Goal: Communication & Community: Answer question/provide support

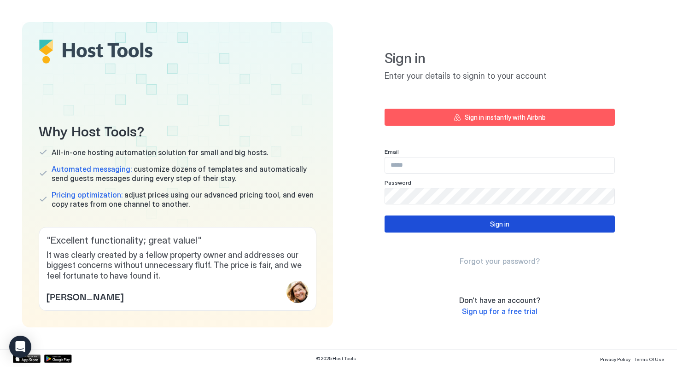
type input "**********"
click at [437, 225] on button "Sign in" at bounding box center [500, 224] width 230 height 17
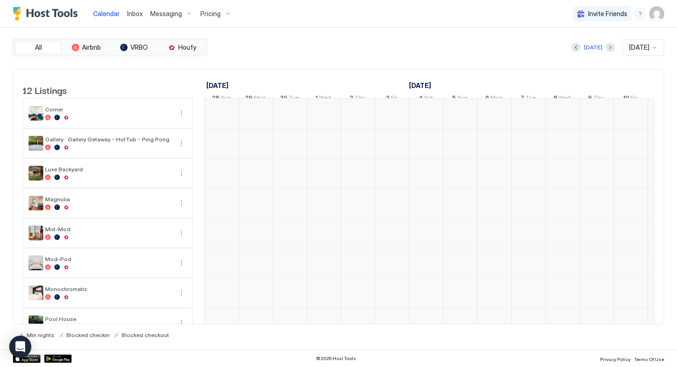
scroll to position [0, 512]
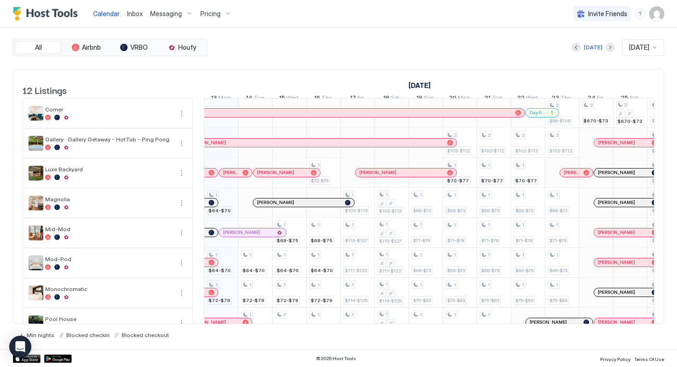
click at [140, 14] on span "Inbox" at bounding box center [135, 14] width 16 height 8
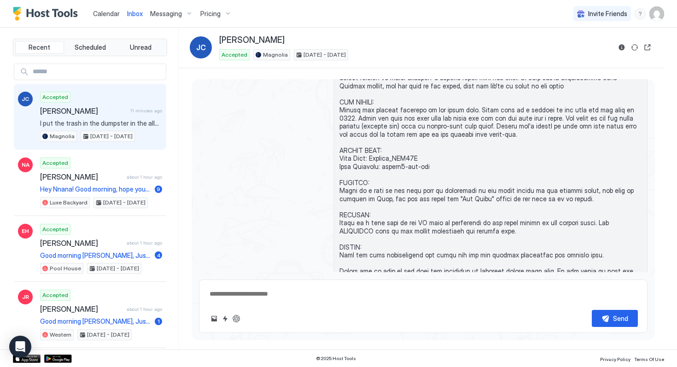
scroll to position [910, 0]
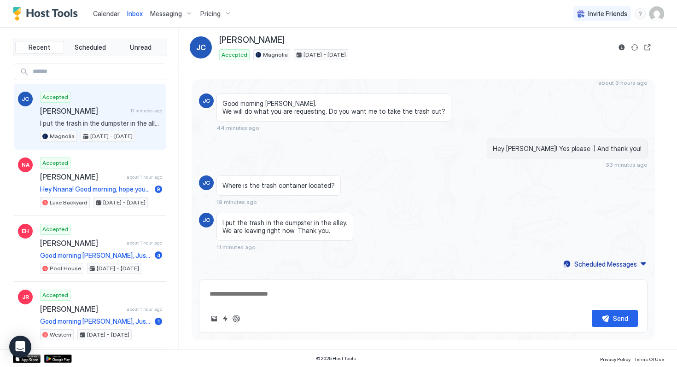
click at [327, 292] on textarea at bounding box center [423, 294] width 429 height 17
type textarea "*"
